Goal: Transaction & Acquisition: Subscribe to service/newsletter

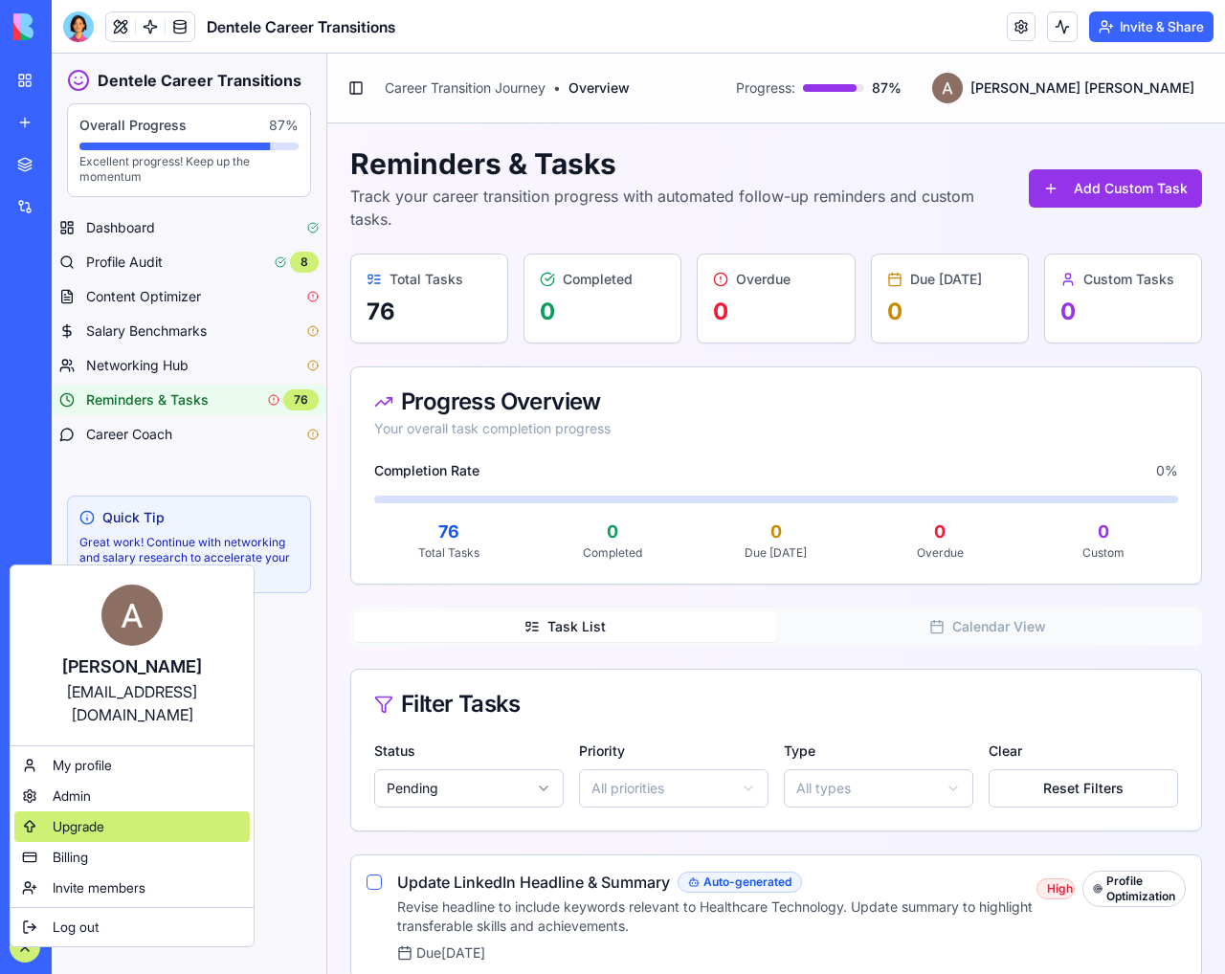
click at [108, 811] on div "Upgrade" at bounding box center [131, 826] width 235 height 31
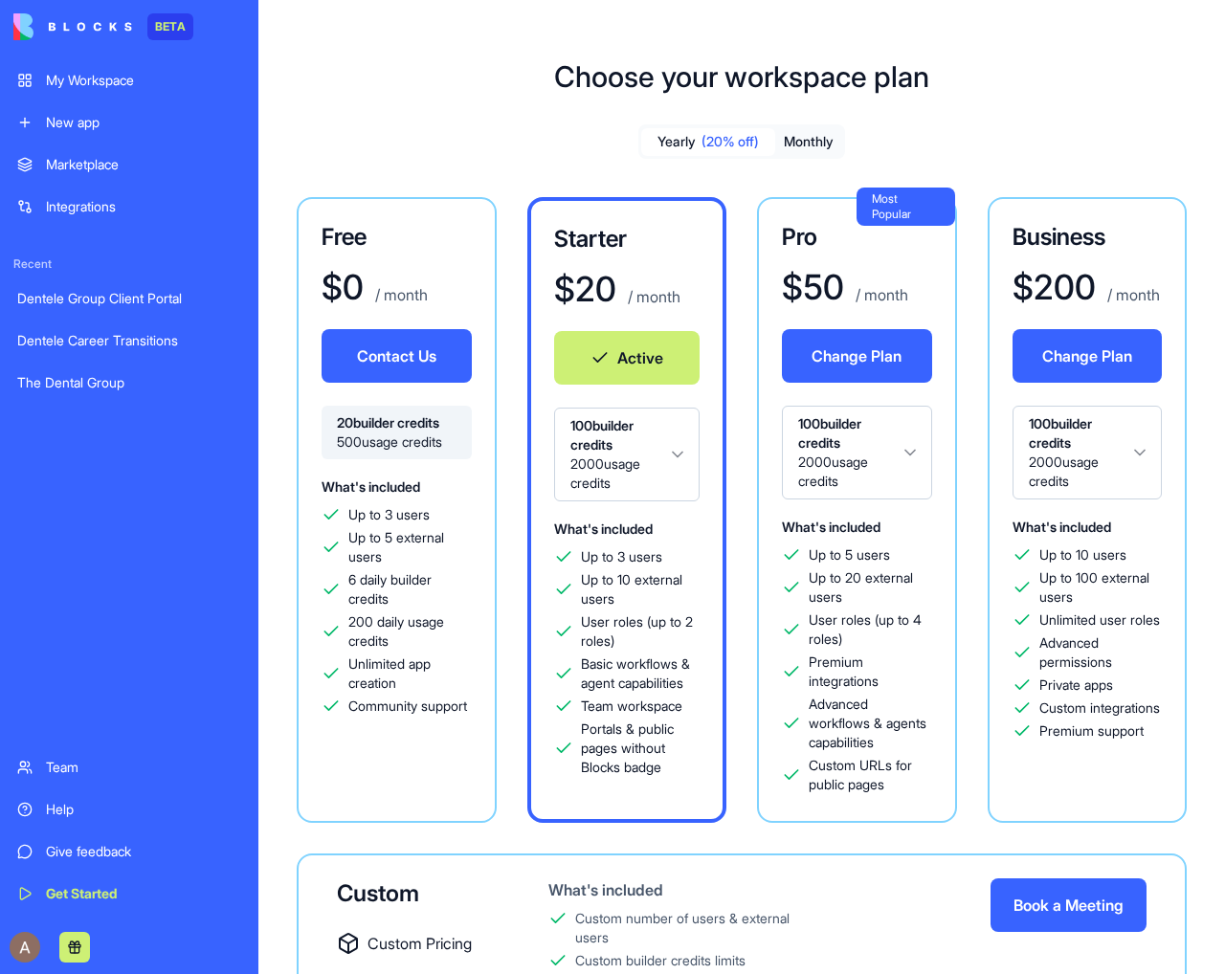
click at [728, 145] on span "(20% off)" at bounding box center [729, 141] width 57 height 19
click at [910, 278] on div "$ 40 / month" at bounding box center [857, 287] width 150 height 38
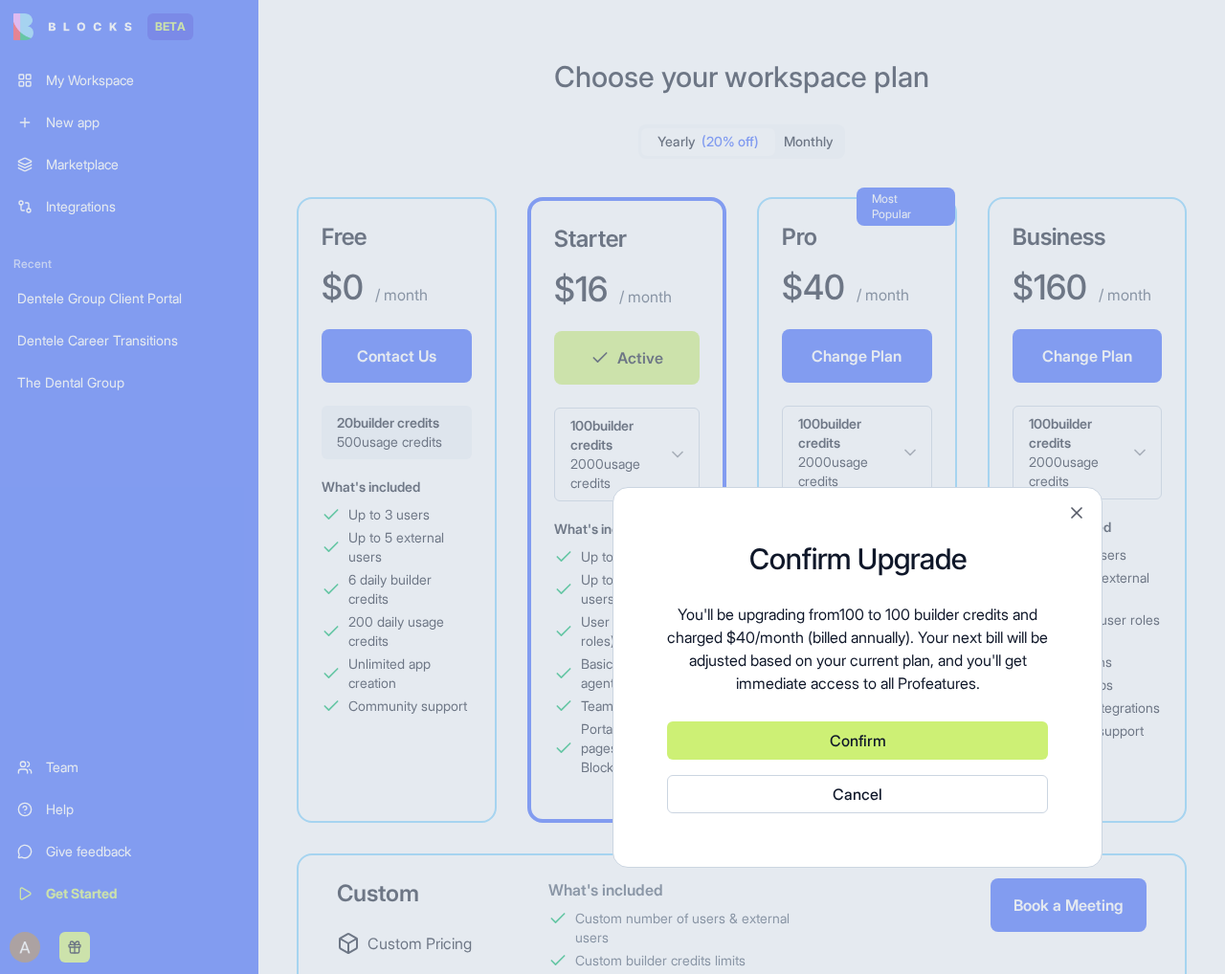
click at [1075, 508] on button "Close" at bounding box center [1076, 512] width 19 height 19
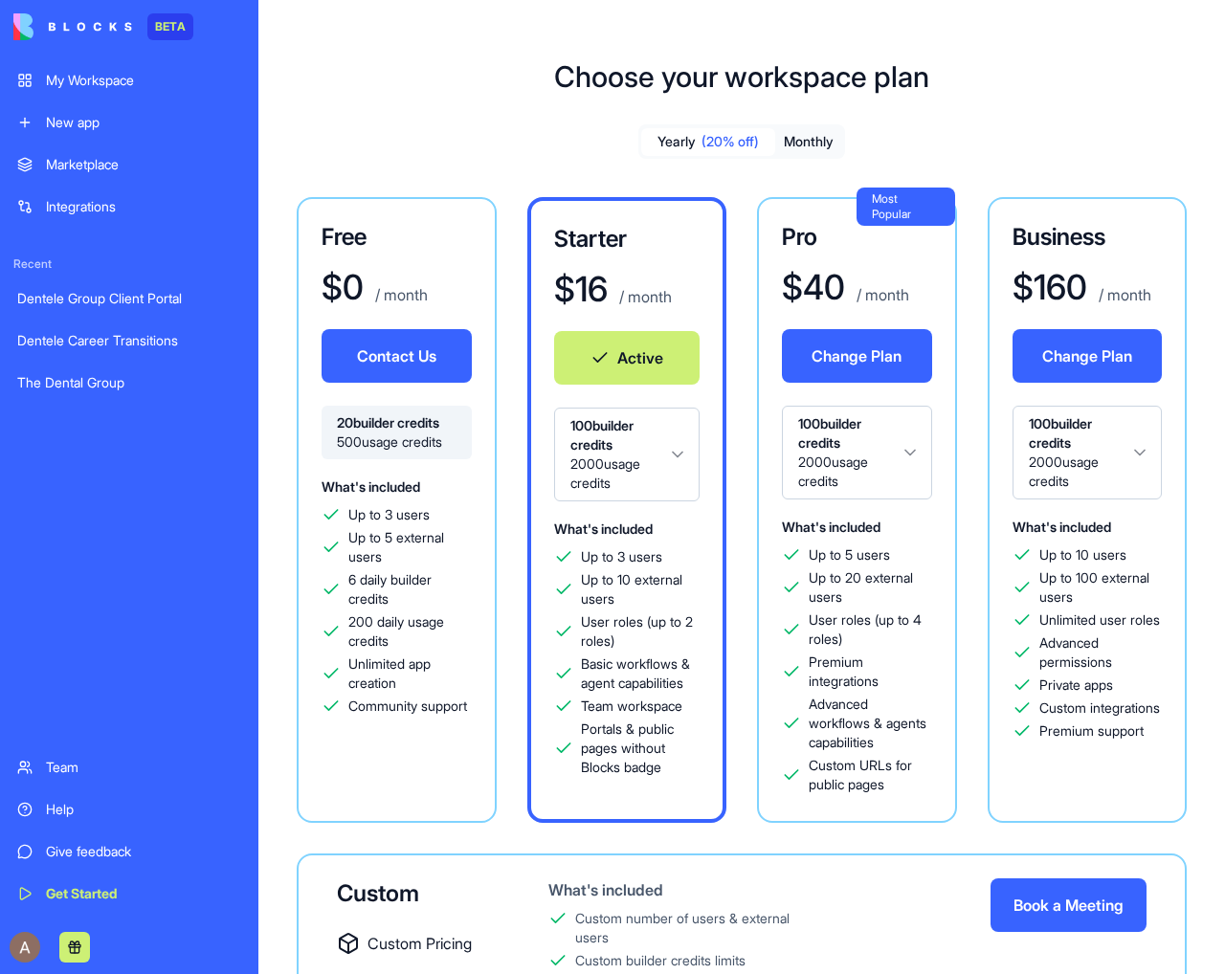
click at [822, 167] on div "Yearly (20% off) Monthly Free $ 0 / month Contact Us 20 builder credits 500 usa…" at bounding box center [741, 632] width 905 height 1016
click at [809, 139] on button "Monthly" at bounding box center [808, 142] width 67 height 28
click at [856, 354] on button "Change Plan" at bounding box center [857, 356] width 150 height 54
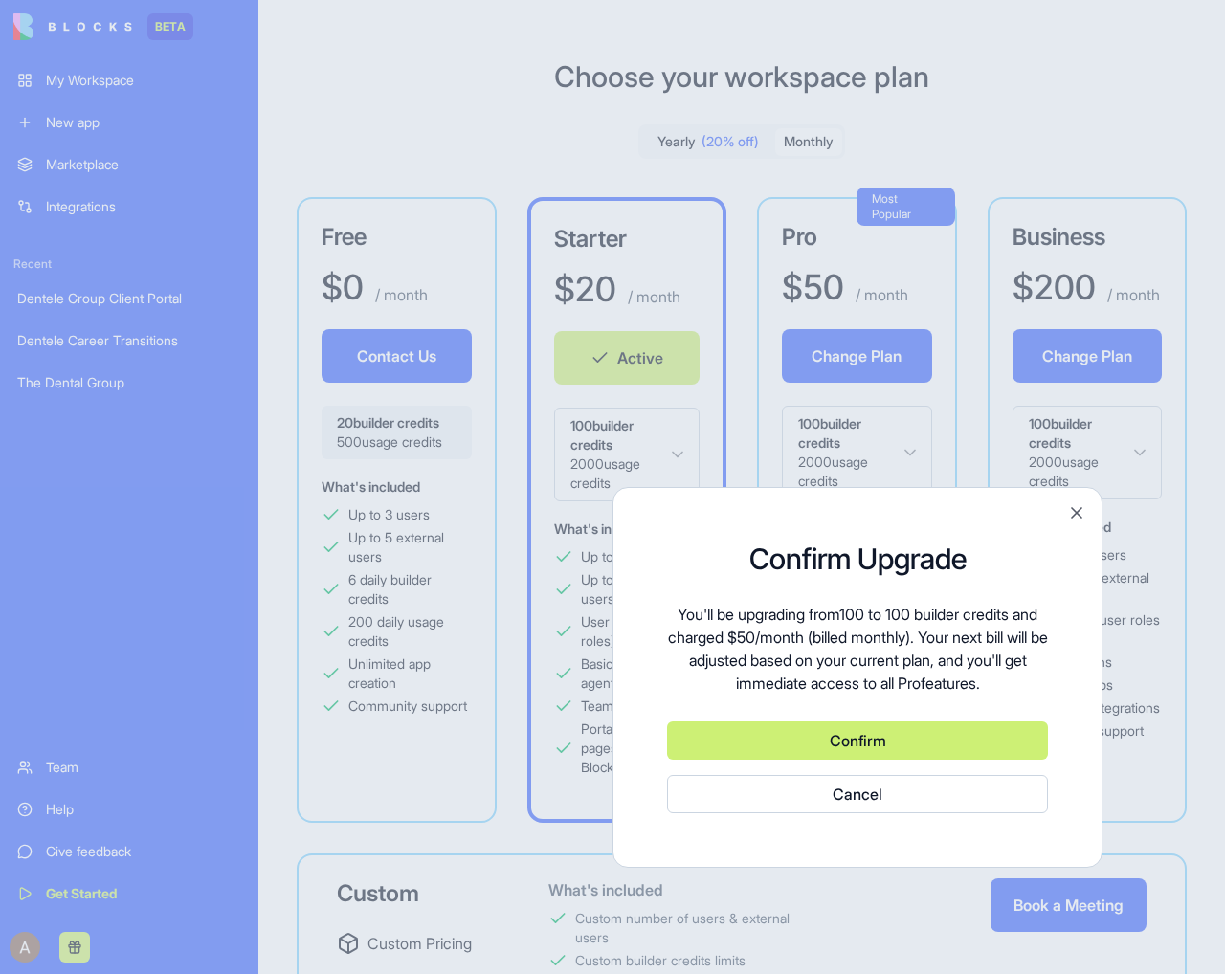
click at [984, 742] on button "Confirm" at bounding box center [857, 741] width 381 height 38
